Goal: Obtain resource: Download file/media

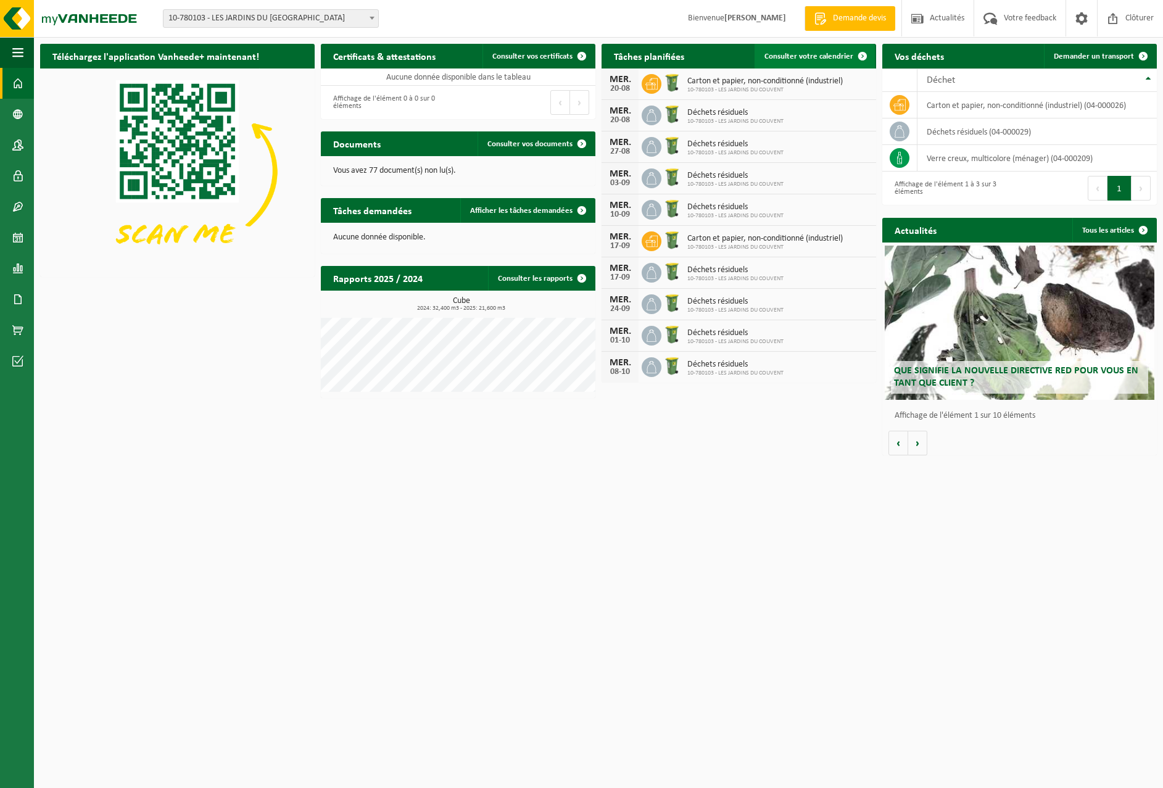
click at [815, 55] on span "Consulter votre calendrier" at bounding box center [808, 56] width 89 height 8
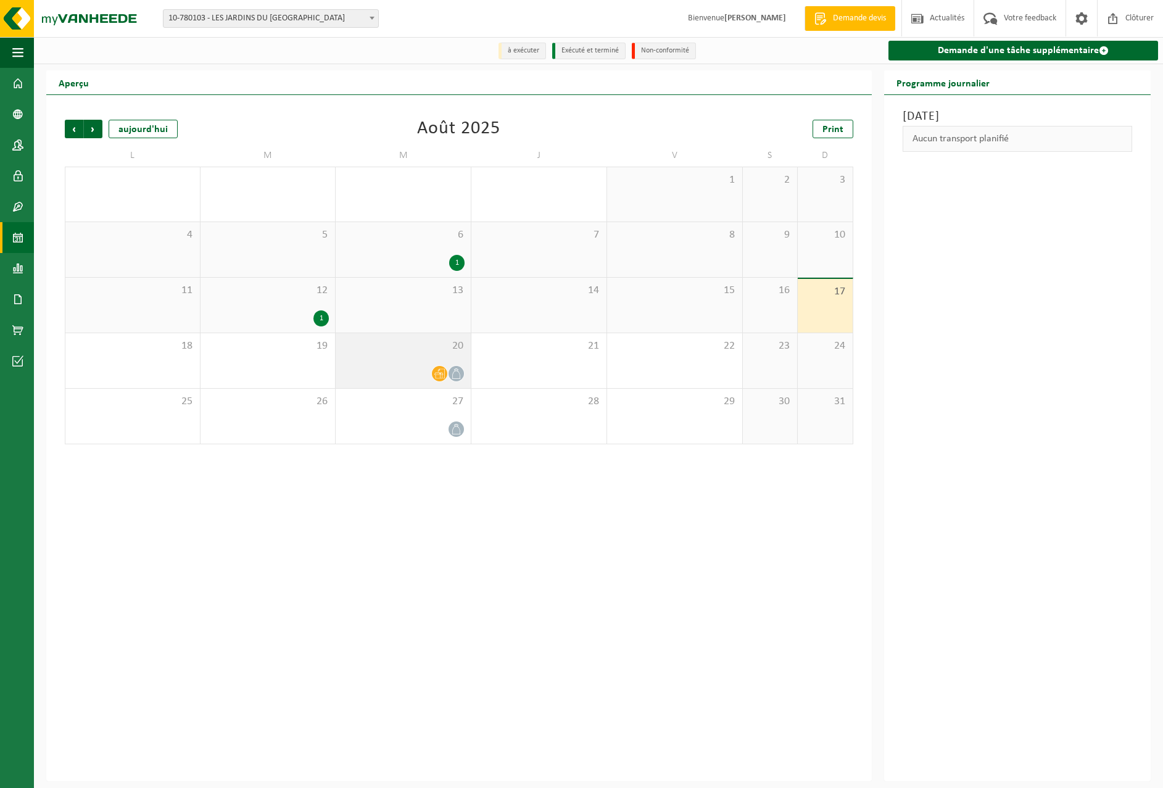
click at [444, 370] on icon at bounding box center [439, 373] width 10 height 10
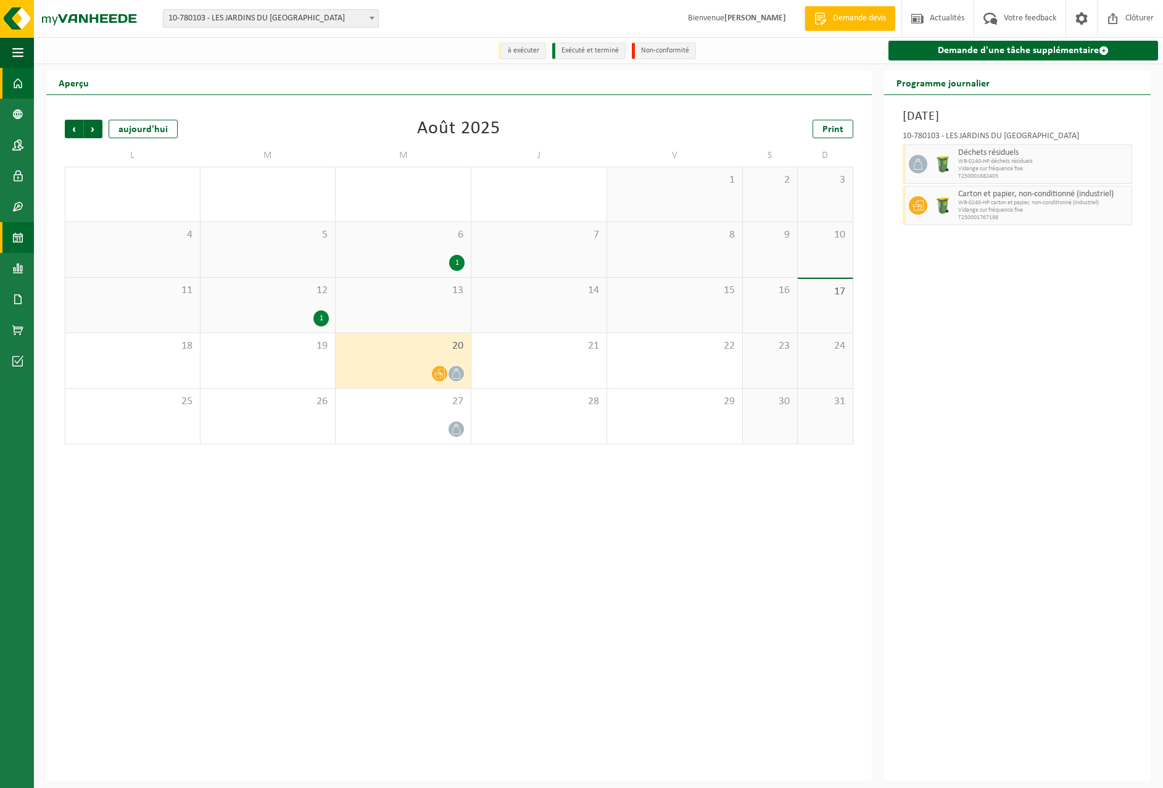
click at [19, 80] on span at bounding box center [17, 83] width 11 height 31
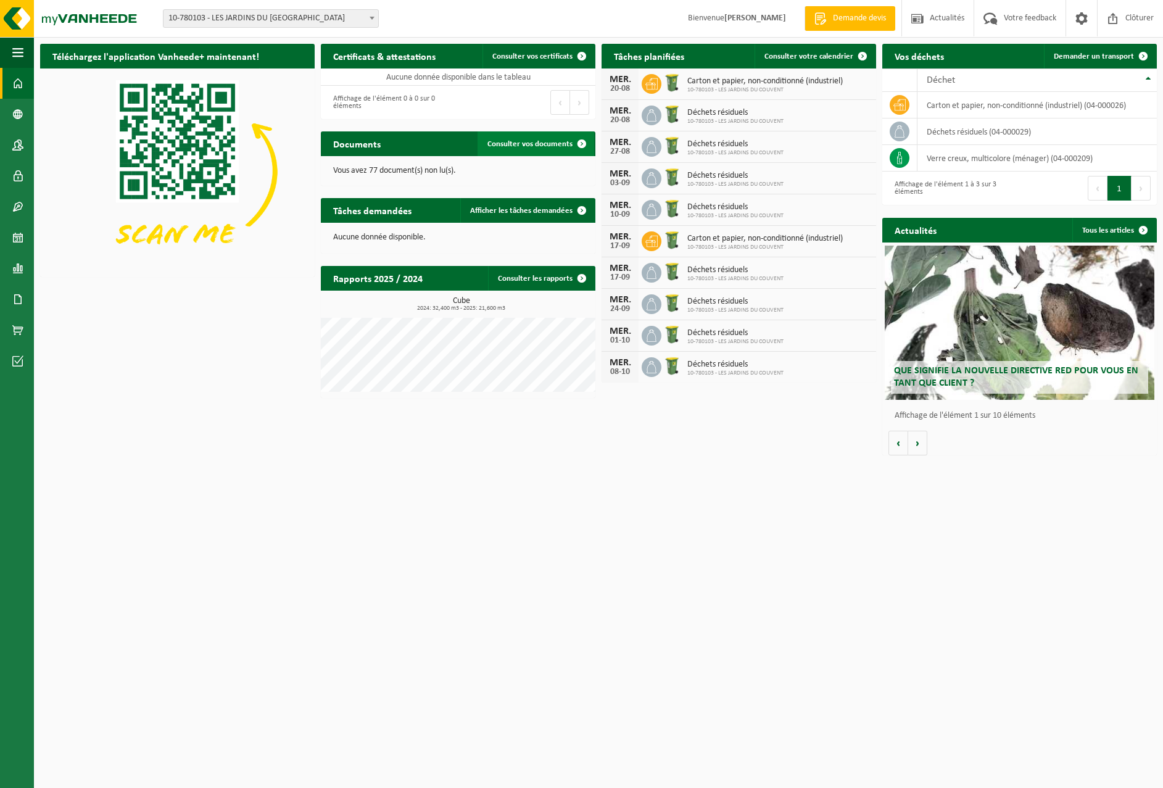
click at [529, 142] on span "Consulter vos documents" at bounding box center [529, 144] width 85 height 8
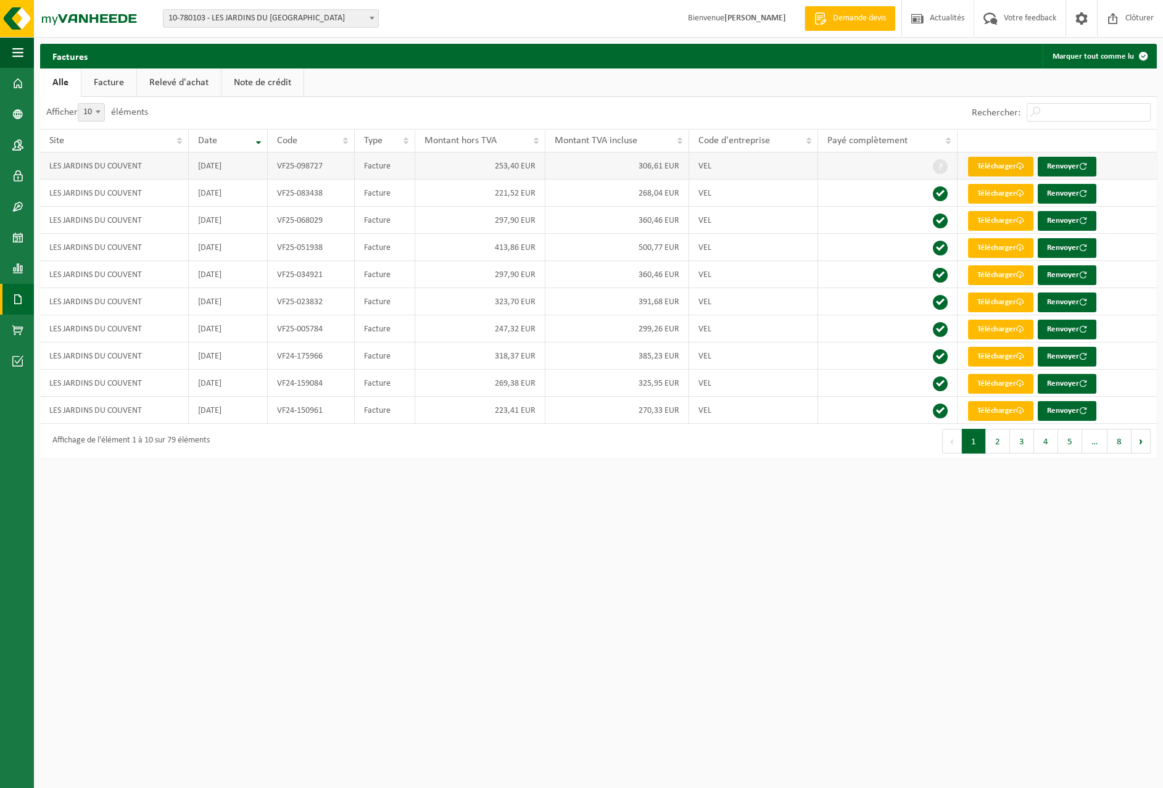
click at [1003, 165] on link "Télécharger" at bounding box center [1000, 167] width 65 height 20
